Goal: Task Accomplishment & Management: Use online tool/utility

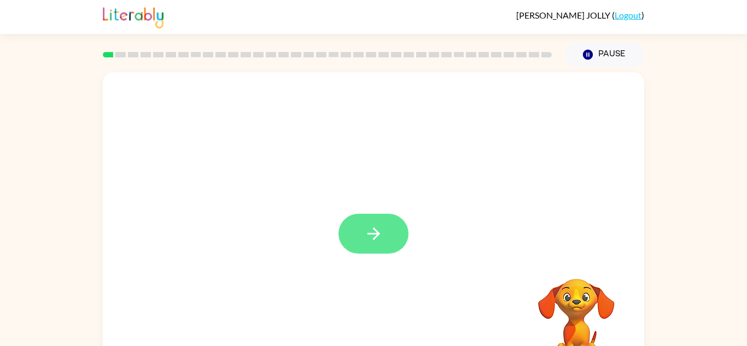
click at [387, 239] on button "button" at bounding box center [374, 234] width 70 height 40
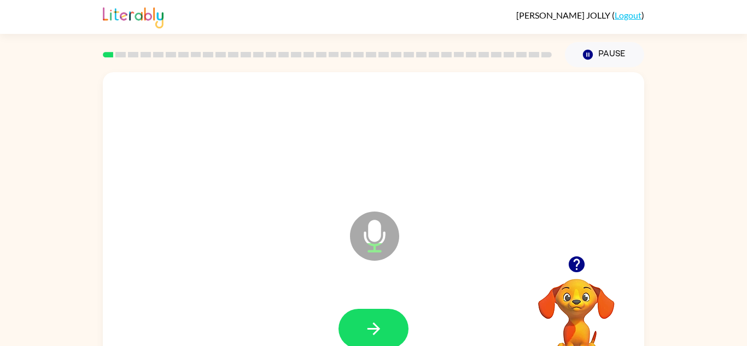
click at [383, 240] on icon "Microphone The Microphone is here when it is your turn to talk" at bounding box center [429, 250] width 164 height 82
click at [381, 241] on icon at bounding box center [374, 236] width 49 height 49
click at [378, 241] on icon at bounding box center [374, 236] width 49 height 49
click at [373, 331] on icon "button" at bounding box center [373, 328] width 19 height 19
click at [374, 237] on icon "Microphone The Microphone is here when it is your turn to talk" at bounding box center [429, 250] width 164 height 82
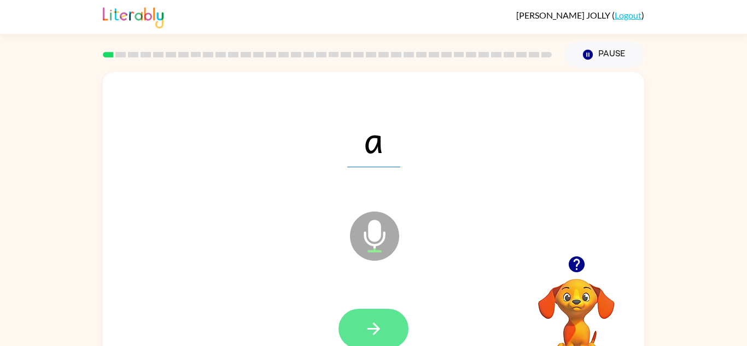
click at [366, 324] on icon "button" at bounding box center [373, 328] width 19 height 19
click at [359, 333] on button "button" at bounding box center [374, 329] width 70 height 40
click at [381, 320] on icon "button" at bounding box center [373, 328] width 19 height 19
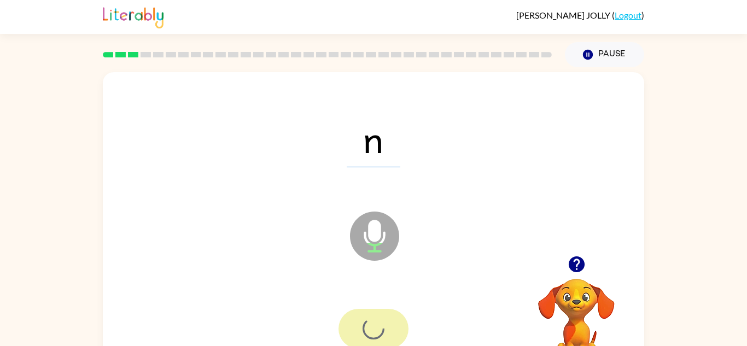
click at [388, 345] on div at bounding box center [374, 329] width 70 height 40
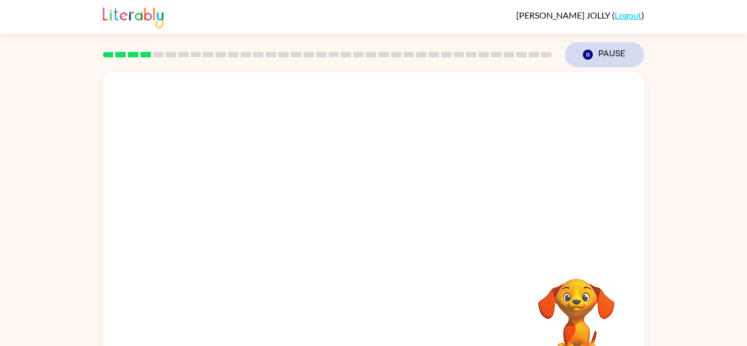
click at [598, 58] on button "Pause Pause" at bounding box center [604, 54] width 79 height 25
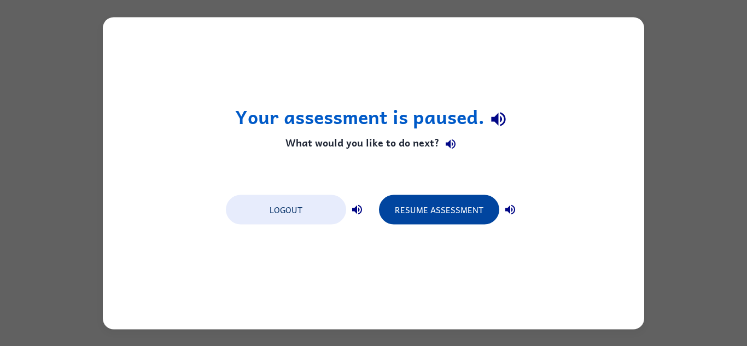
click at [467, 210] on button "Resume Assessment" at bounding box center [439, 210] width 120 height 30
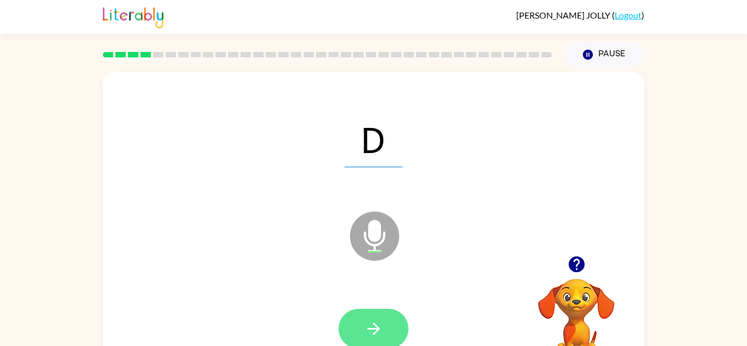
click at [374, 327] on icon "button" at bounding box center [373, 328] width 19 height 19
click at [370, 332] on icon "button" at bounding box center [373, 328] width 19 height 19
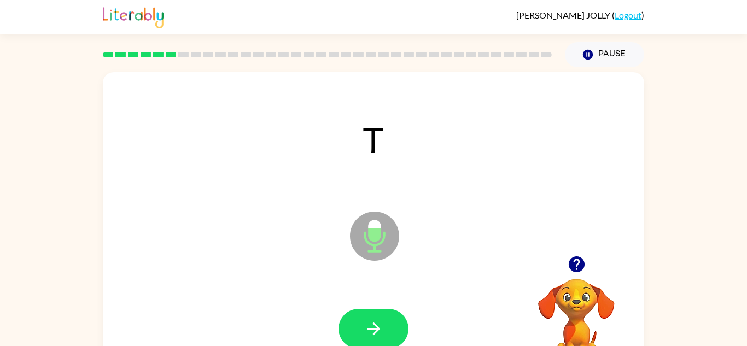
click at [368, 324] on icon "button" at bounding box center [373, 328] width 19 height 19
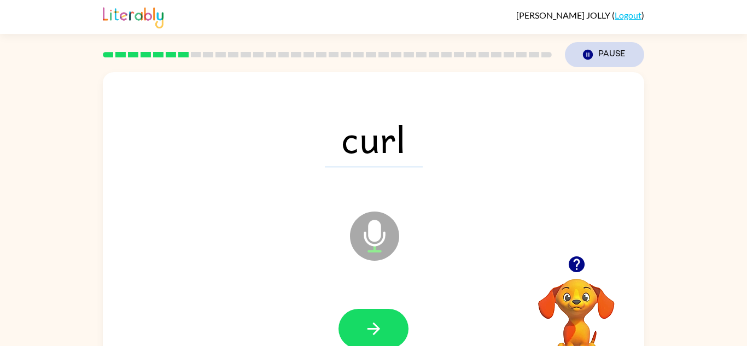
click at [596, 50] on button "Pause Pause" at bounding box center [604, 54] width 79 height 25
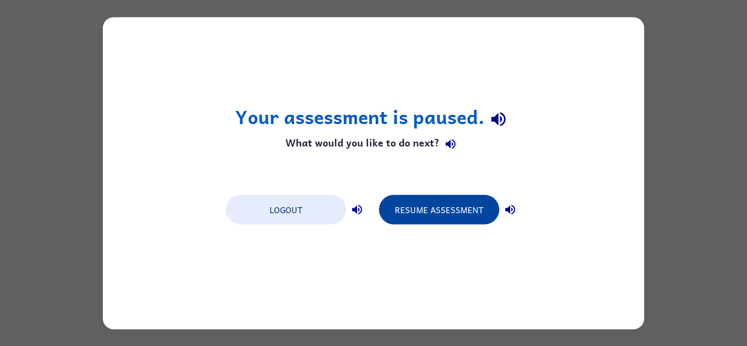
click at [434, 214] on button "Resume Assessment" at bounding box center [439, 210] width 120 height 30
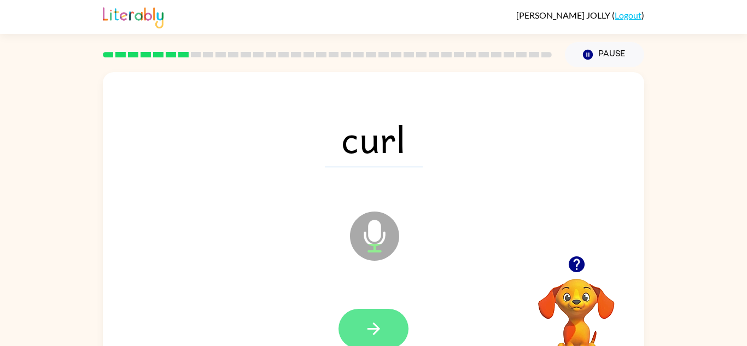
click at [368, 325] on icon "button" at bounding box center [373, 328] width 19 height 19
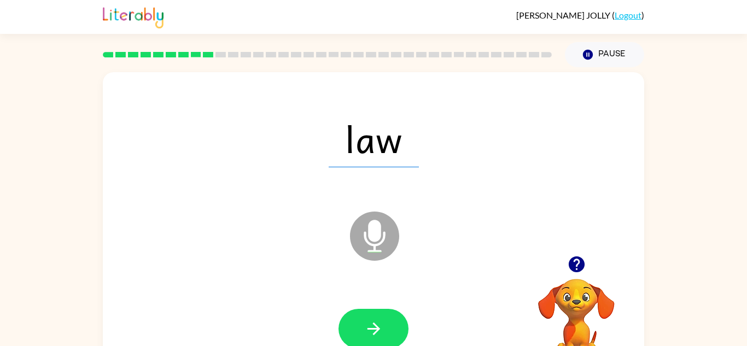
click at [368, 325] on icon "button" at bounding box center [373, 328] width 19 height 19
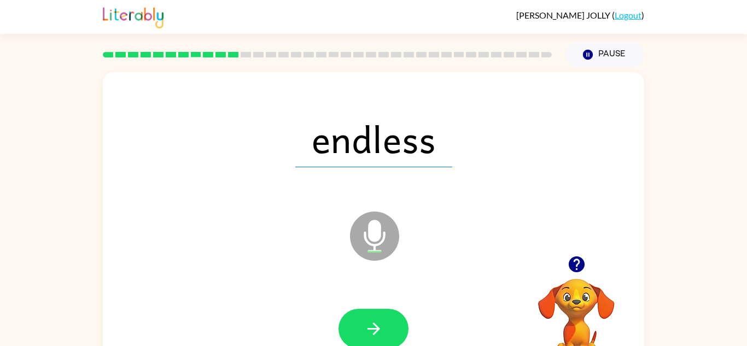
click at [368, 325] on icon "button" at bounding box center [373, 328] width 19 height 19
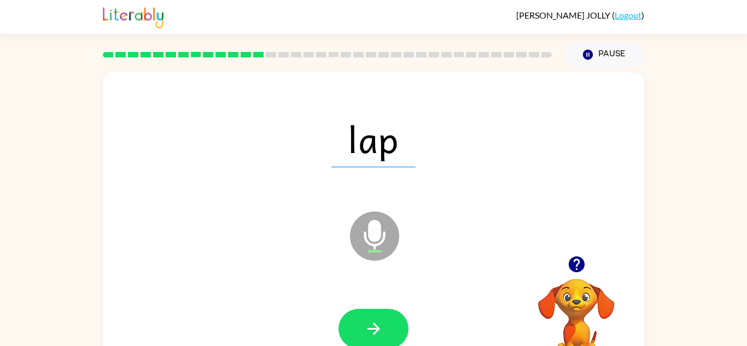
click at [368, 325] on icon "button" at bounding box center [373, 328] width 19 height 19
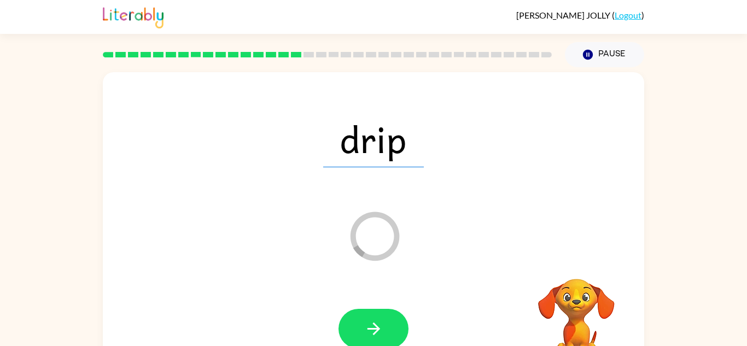
click at [368, 325] on icon "button" at bounding box center [373, 328] width 19 height 19
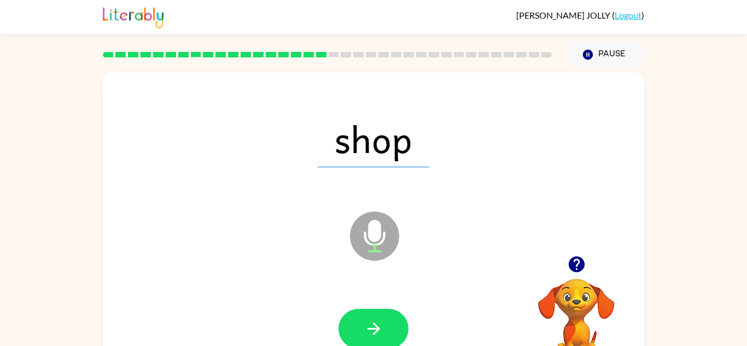
click at [368, 325] on icon "button" at bounding box center [373, 328] width 19 height 19
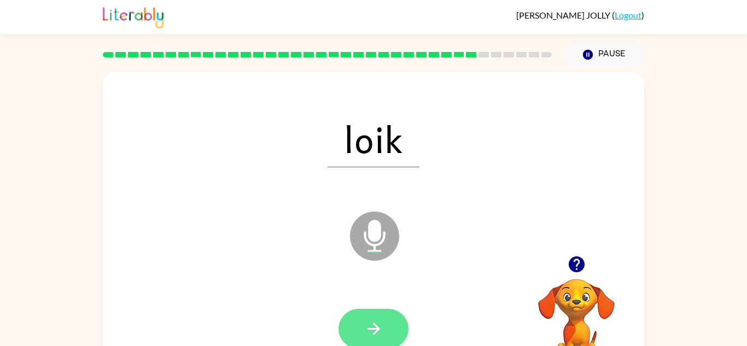
click at [368, 325] on icon "button" at bounding box center [373, 328] width 19 height 19
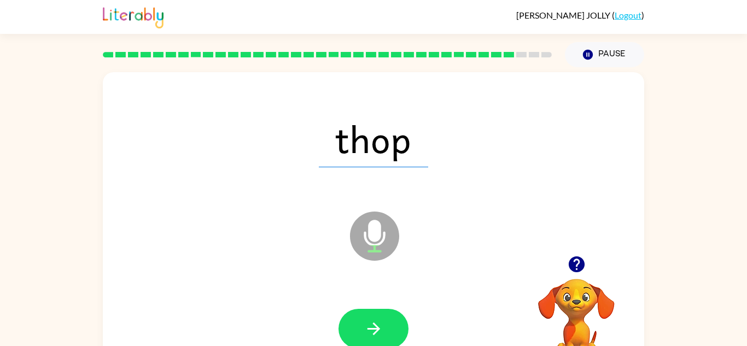
click at [368, 325] on icon "button" at bounding box center [373, 328] width 19 height 19
